Goal: Communication & Community: Connect with others

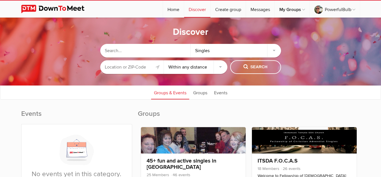
select select "null"
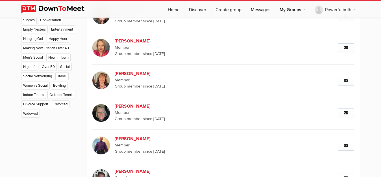
scroll to position [415, 0]
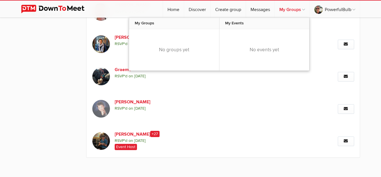
scroll to position [420, 0]
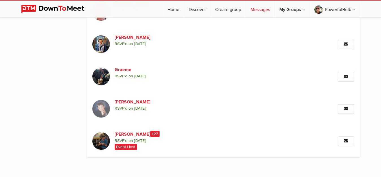
click at [258, 10] on link "Messages" at bounding box center [260, 9] width 29 height 17
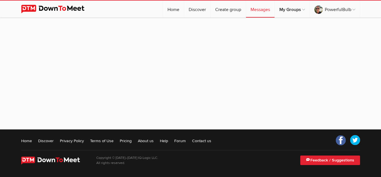
scroll to position [53, 0]
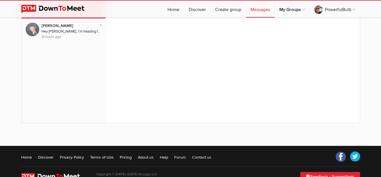
scroll to position [70, 0]
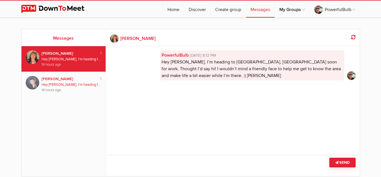
click at [70, 85] on div "Hey Sandi, I’m heading to Victoria, Australia soon for work. Thought I’d say hi…" at bounding box center [72, 84] width 60 height 5
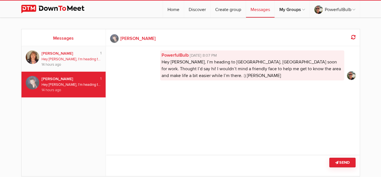
click at [66, 64] on div "14 hours ago" at bounding box center [72, 64] width 60 height 5
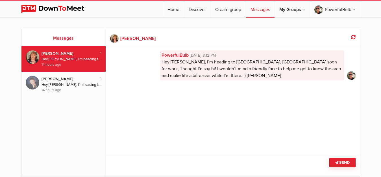
click at [63, 40] on h2 "Messages" at bounding box center [64, 38] width 76 height 7
click at [174, 10] on link "Home" at bounding box center [173, 9] width 21 height 17
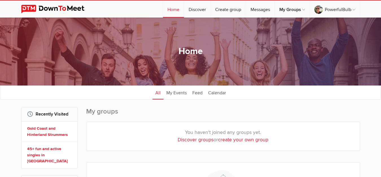
click at [192, 140] on link "Discover groups" at bounding box center [196, 140] width 36 height 6
select select "null"
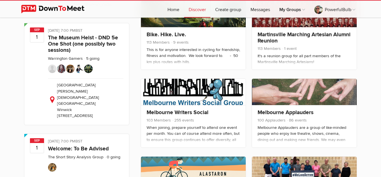
scroll to position [444, 0]
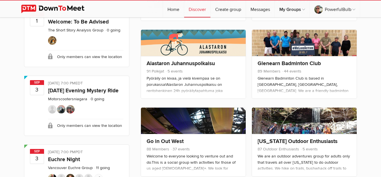
scroll to position [574, 0]
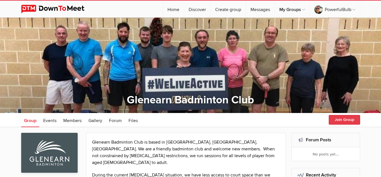
click at [340, 117] on button "Join Group" at bounding box center [344, 120] width 31 height 10
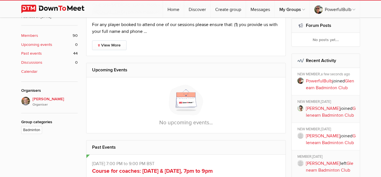
scroll to position [187, 0]
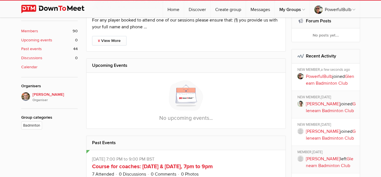
click at [34, 33] on b "Members" at bounding box center [29, 31] width 17 height 6
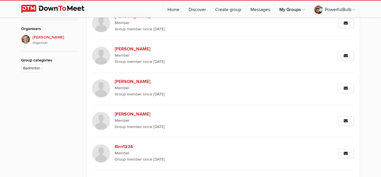
scroll to position [113, 0]
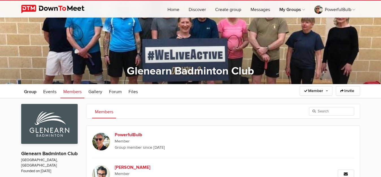
scroll to position [14, 0]
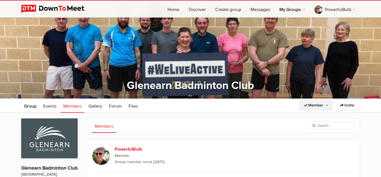
click at [321, 106] on link "Member" at bounding box center [316, 105] width 33 height 10
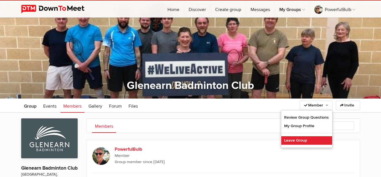
click at [298, 141] on link "Leave Group" at bounding box center [307, 140] width 51 height 8
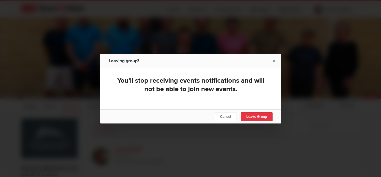
click at [254, 118] on span "Leave Group" at bounding box center [256, 116] width 21 height 5
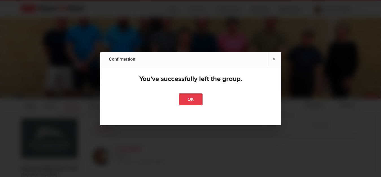
click at [194, 98] on link "OK" at bounding box center [191, 99] width 24 height 12
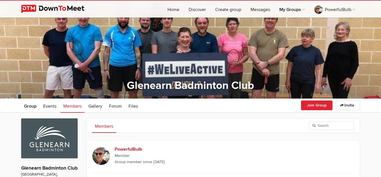
click at [187, 126] on ul "Members" at bounding box center [223, 125] width 274 height 14
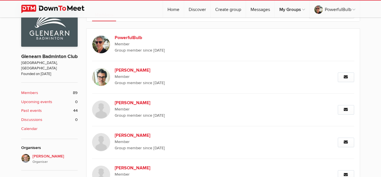
scroll to position [130, 0]
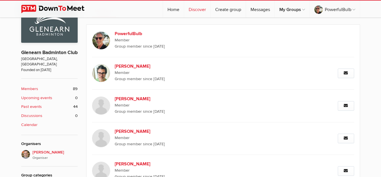
click at [196, 11] on link "Discover" at bounding box center [197, 9] width 26 height 17
select select "null"
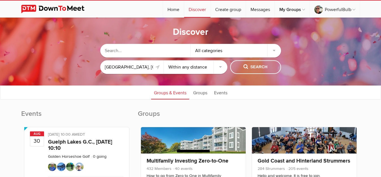
click at [164, 60] on select "Within 10 miles Within 25 miles Within 50 miles Within 100 miles Within any dis…" at bounding box center [196, 67] width 64 height 14
click at [138, 69] on input "San Jose, CA 95125, USA" at bounding box center [132, 67] width 64 height 14
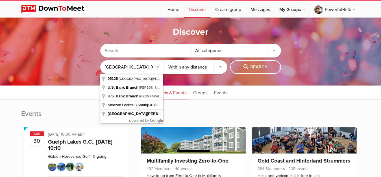
click at [138, 69] on input "San Jose, CA 95125, USA" at bounding box center [132, 67] width 64 height 14
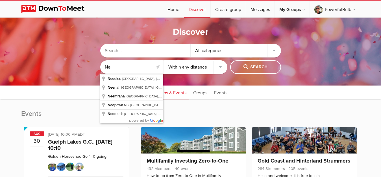
type input "N"
type input "Los Angeles, CA, USA"
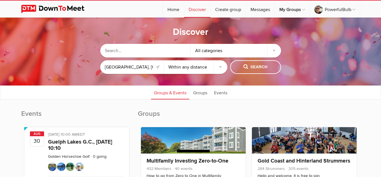
click at [164, 60] on select "Within 10 miles Within 25 miles Within 50 miles Within 100 miles Within any dis…" at bounding box center [196, 67] width 64 height 14
select select "10"
click option "Within 10 miles" at bounding box center [0, 0] width 0 height 0
click at [244, 66] on span "Search" at bounding box center [256, 67] width 24 height 6
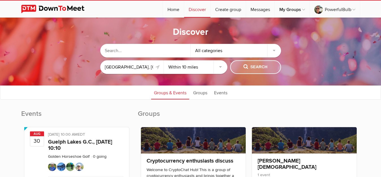
click at [258, 65] on span "Search" at bounding box center [256, 67] width 24 height 6
click at [250, 68] on span "Search" at bounding box center [256, 67] width 24 height 6
click at [165, 49] on input "text" at bounding box center [145, 51] width 90 height 14
click at [148, 54] on input "text" at bounding box center [145, 51] width 90 height 14
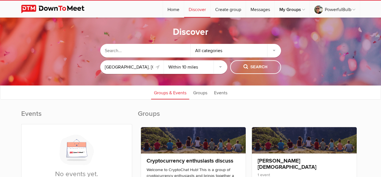
click at [148, 54] on input "text" at bounding box center [145, 51] width 90 height 14
click at [274, 50] on div "All categories" at bounding box center [236, 51] width 90 height 14
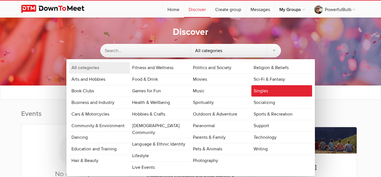
click at [271, 89] on link "Singles" at bounding box center [282, 90] width 61 height 11
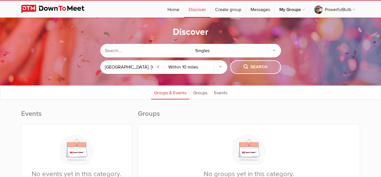
click at [254, 68] on span "Search" at bounding box center [256, 67] width 24 height 6
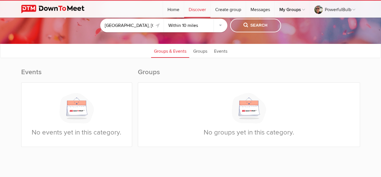
scroll to position [41, 0]
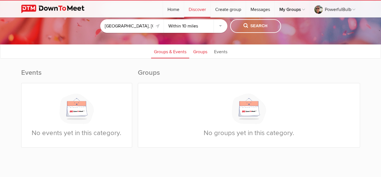
click at [198, 51] on link "Groups" at bounding box center [201, 51] width 20 height 14
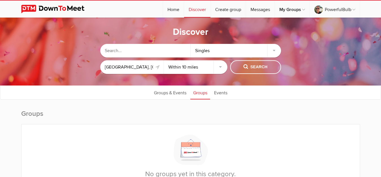
click at [139, 51] on input "text" at bounding box center [145, 51] width 90 height 14
type input "over 50"
click at [246, 68] on span "Search" at bounding box center [256, 67] width 24 height 6
click at [164, 60] on select "Within 10 miles Within 25 miles Within 50 miles Within 100 miles Within any dis…" at bounding box center [196, 67] width 64 height 14
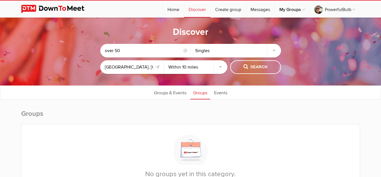
select select "50"
click option "Within 50 miles" at bounding box center [0, 0] width 0 height 0
click at [257, 65] on span "Search" at bounding box center [256, 67] width 24 height 6
click at [175, 92] on link "Groups & Events" at bounding box center [170, 92] width 38 height 14
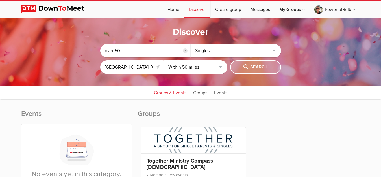
click at [260, 67] on span "Search" at bounding box center [256, 67] width 24 height 6
click at [185, 50] on input "reset" at bounding box center [185, 50] width 5 height 5
click at [171, 9] on link "Home" at bounding box center [173, 9] width 21 height 17
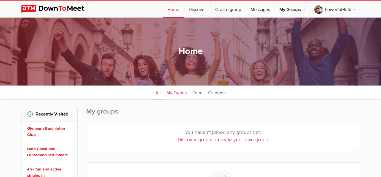
click at [176, 93] on link "My Events" at bounding box center [177, 92] width 26 height 14
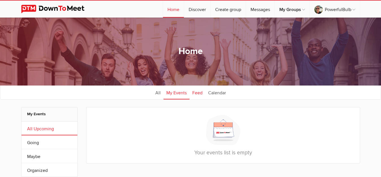
click at [195, 92] on link "Feed" at bounding box center [198, 92] width 16 height 14
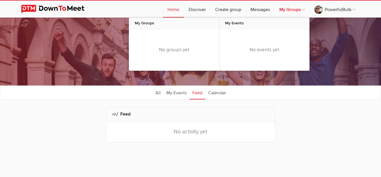
click at [302, 10] on link "My Groups" at bounding box center [292, 9] width 35 height 17
click at [300, 8] on link "My Groups" at bounding box center [292, 9] width 35 height 17
click at [192, 10] on link "Discover" at bounding box center [197, 9] width 26 height 17
select select "null"
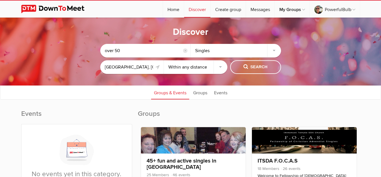
click at [183, 51] on input "reset" at bounding box center [185, 50] width 5 height 5
click at [274, 51] on div "Singles" at bounding box center [236, 51] width 90 height 14
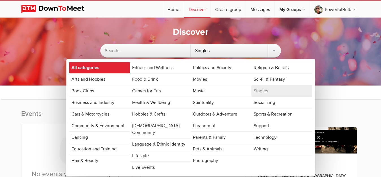
click at [87, 67] on link "All categories" at bounding box center [99, 67] width 61 height 11
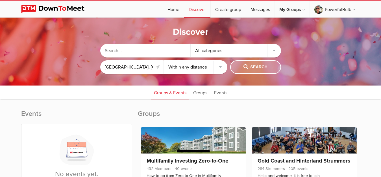
click at [248, 61] on button "Search" at bounding box center [255, 67] width 51 height 14
click at [250, 68] on span "Search" at bounding box center [256, 67] width 24 height 6
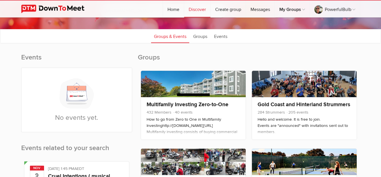
scroll to position [60, 0]
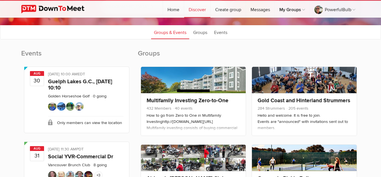
click at [60, 55] on h2 "Events" at bounding box center [76, 56] width 111 height 15
click at [112, 59] on h2 "Events" at bounding box center [76, 56] width 111 height 15
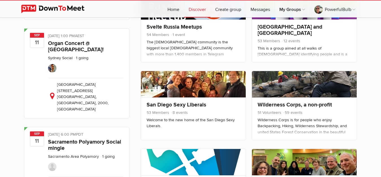
scroll to position [1386, 0]
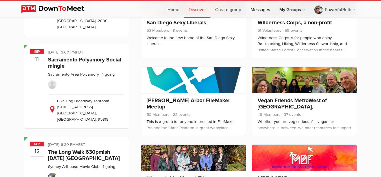
scroll to position [1473, 0]
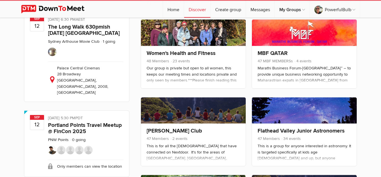
scroll to position [1588, 0]
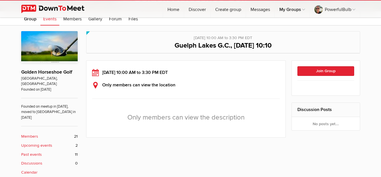
scroll to position [103, 0]
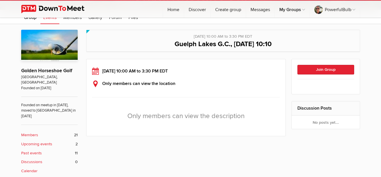
click at [45, 132] on link "Members 21" at bounding box center [49, 135] width 57 height 6
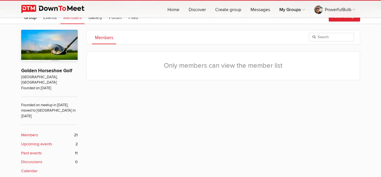
scroll to position [113, 0]
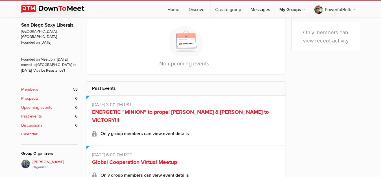
scroll to position [161, 0]
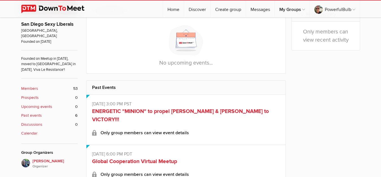
click at [58, 85] on link "Members 53" at bounding box center [49, 88] width 57 height 6
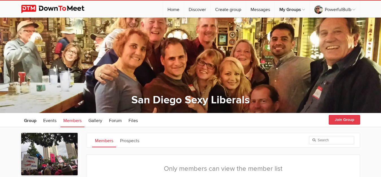
click at [337, 118] on button "Join Group" at bounding box center [344, 120] width 31 height 10
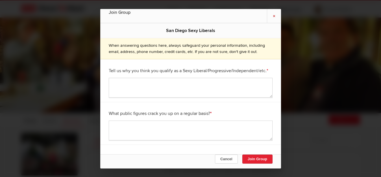
click at [275, 14] on link "×" at bounding box center [274, 16] width 14 height 14
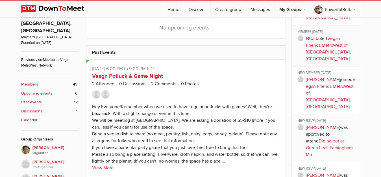
scroll to position [205, 0]
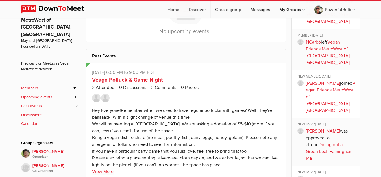
click at [26, 85] on b "Members" at bounding box center [29, 88] width 17 height 6
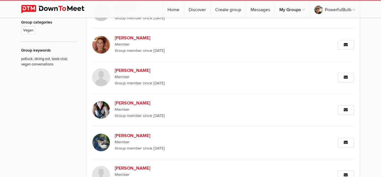
scroll to position [388, 0]
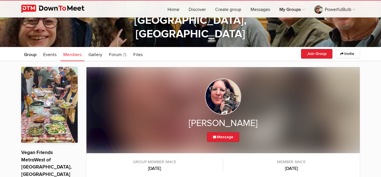
scroll to position [64, 0]
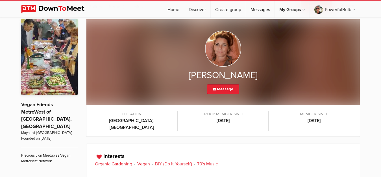
scroll to position [115, 0]
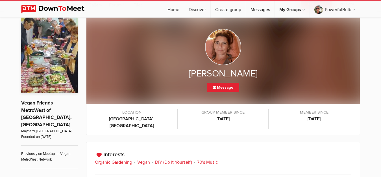
click at [205, 159] on div "Organic Gardening Vegan DIY (Do It Yourself) 70's Music" at bounding box center [223, 162] width 257 height 7
